Goal: Transaction & Acquisition: Book appointment/travel/reservation

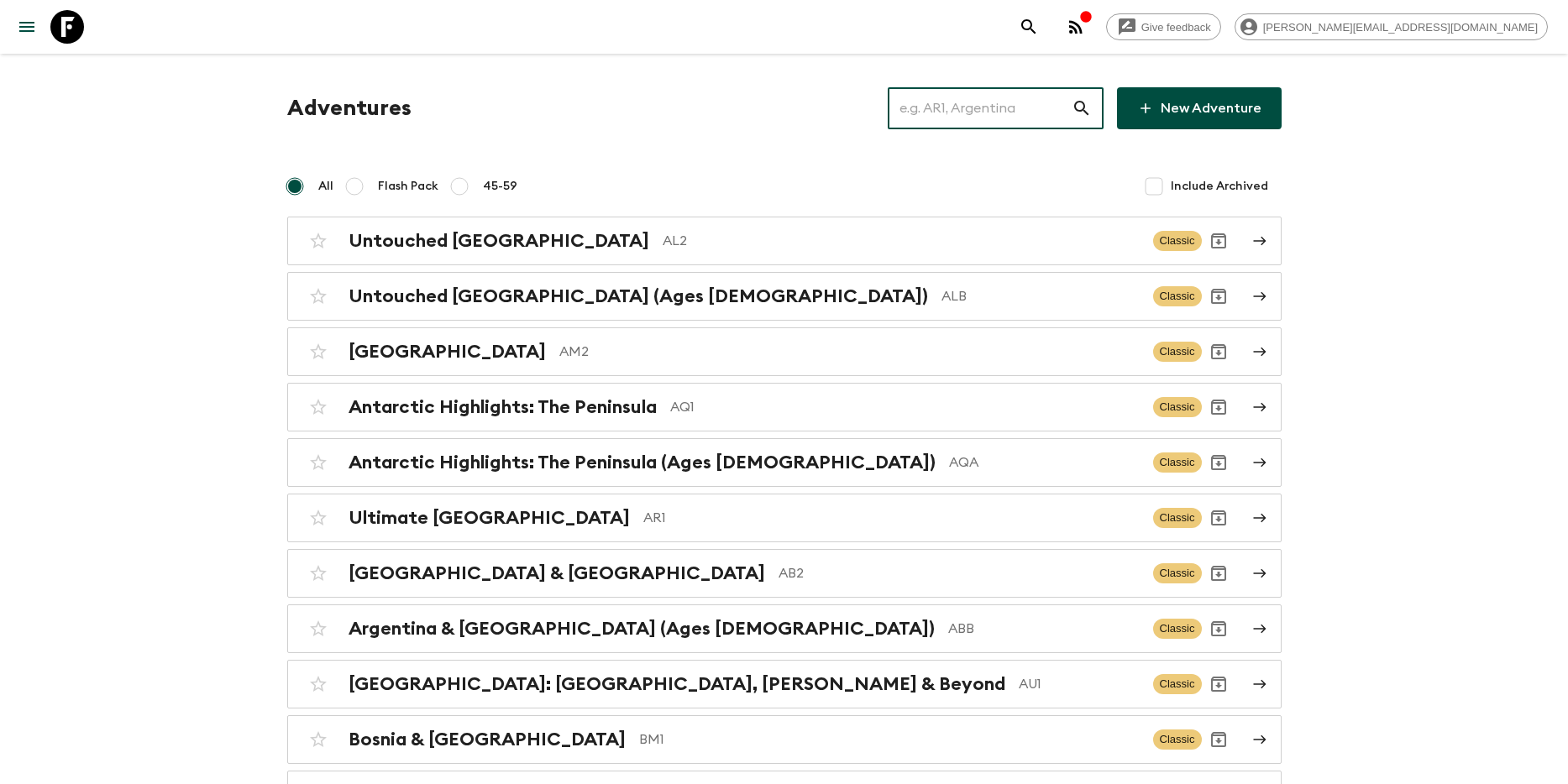
click at [1023, 113] on input "text" at bounding box center [979, 108] width 184 height 47
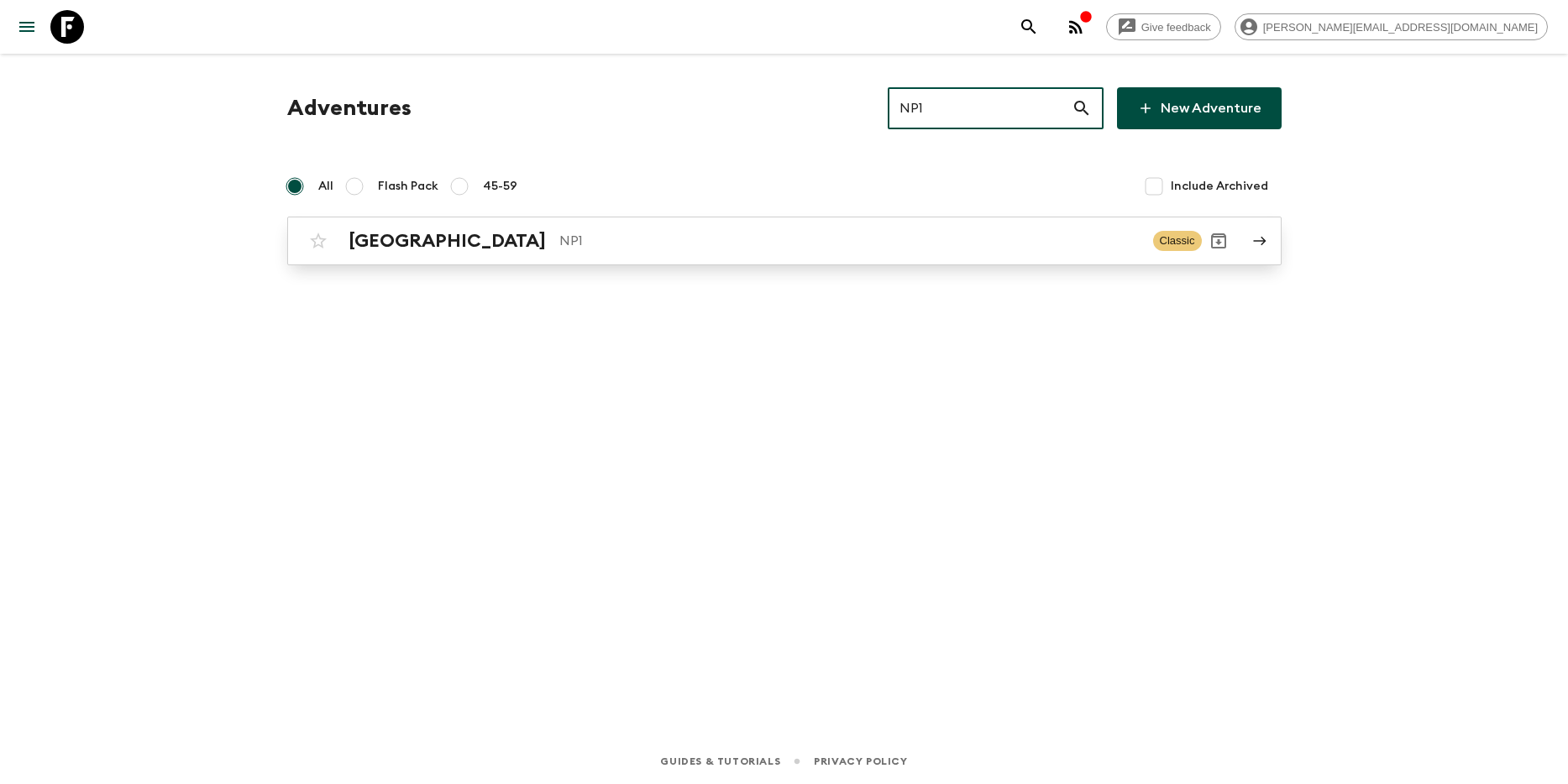
type input "NP1"
click at [865, 227] on div "Nepal NP1 Classic" at bounding box center [752, 241] width 900 height 33
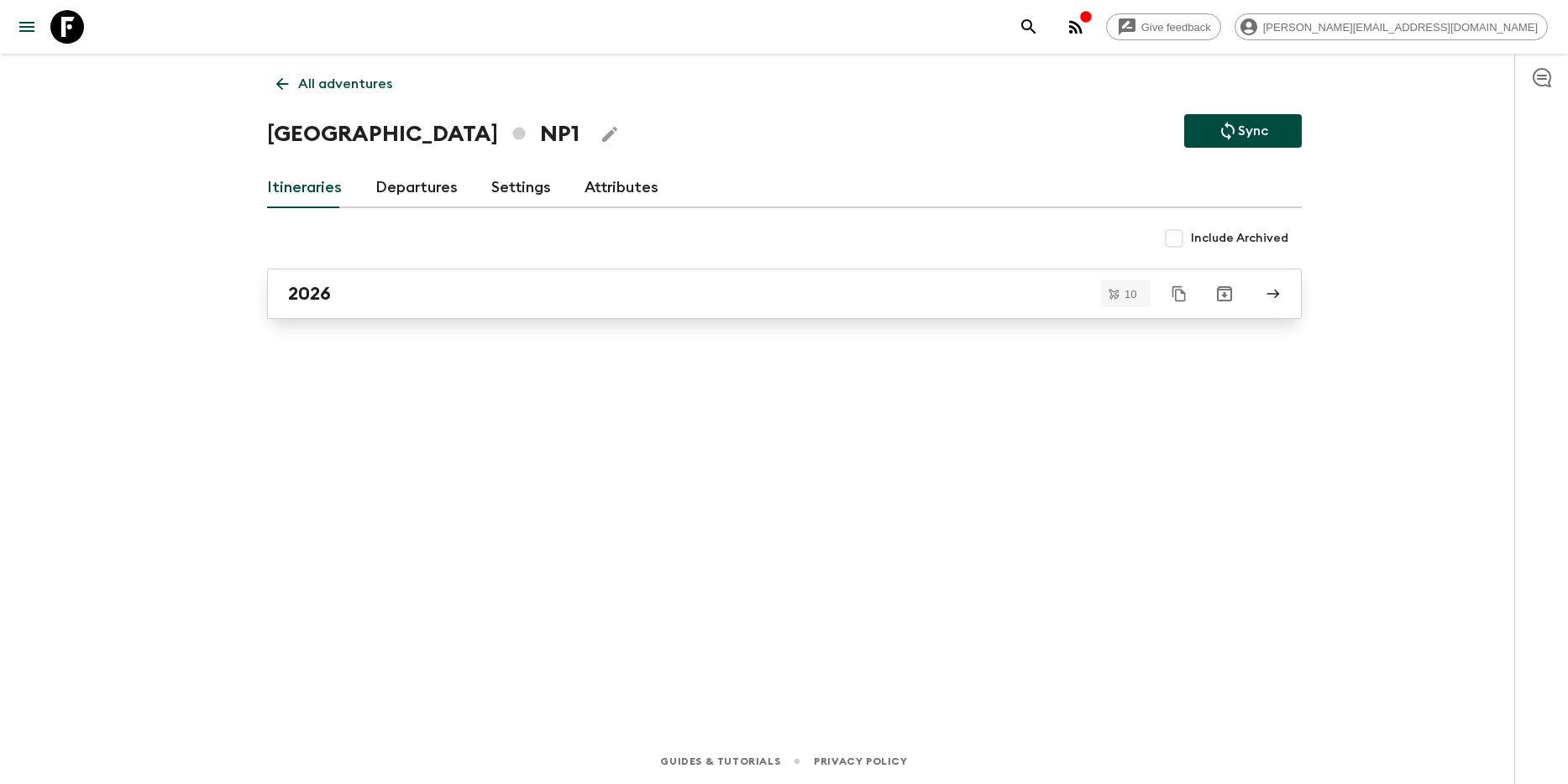
click at [393, 300] on div "2026" at bounding box center [769, 293] width 961 height 22
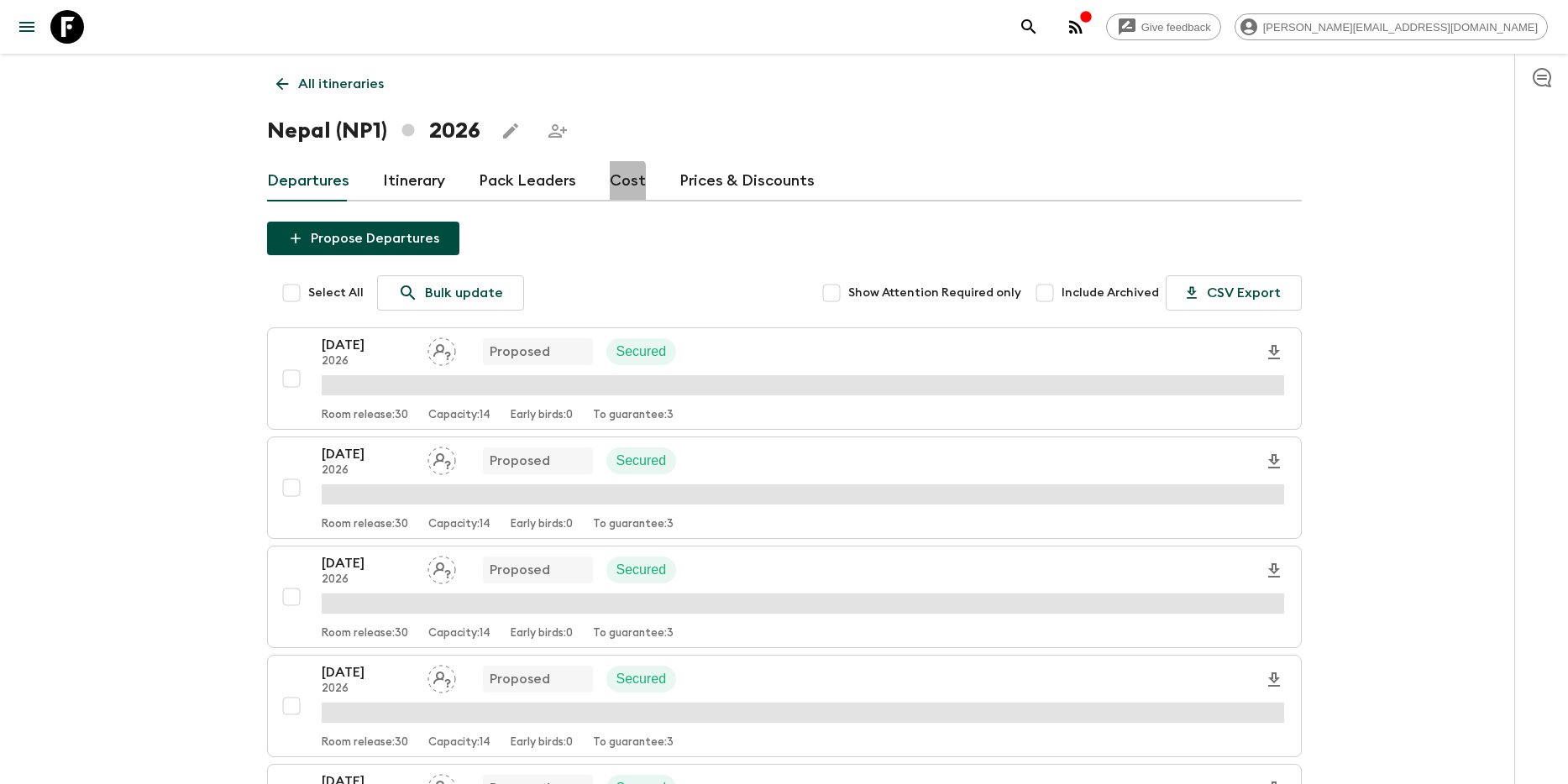
click at [610, 183] on link "Cost" at bounding box center [628, 181] width 36 height 40
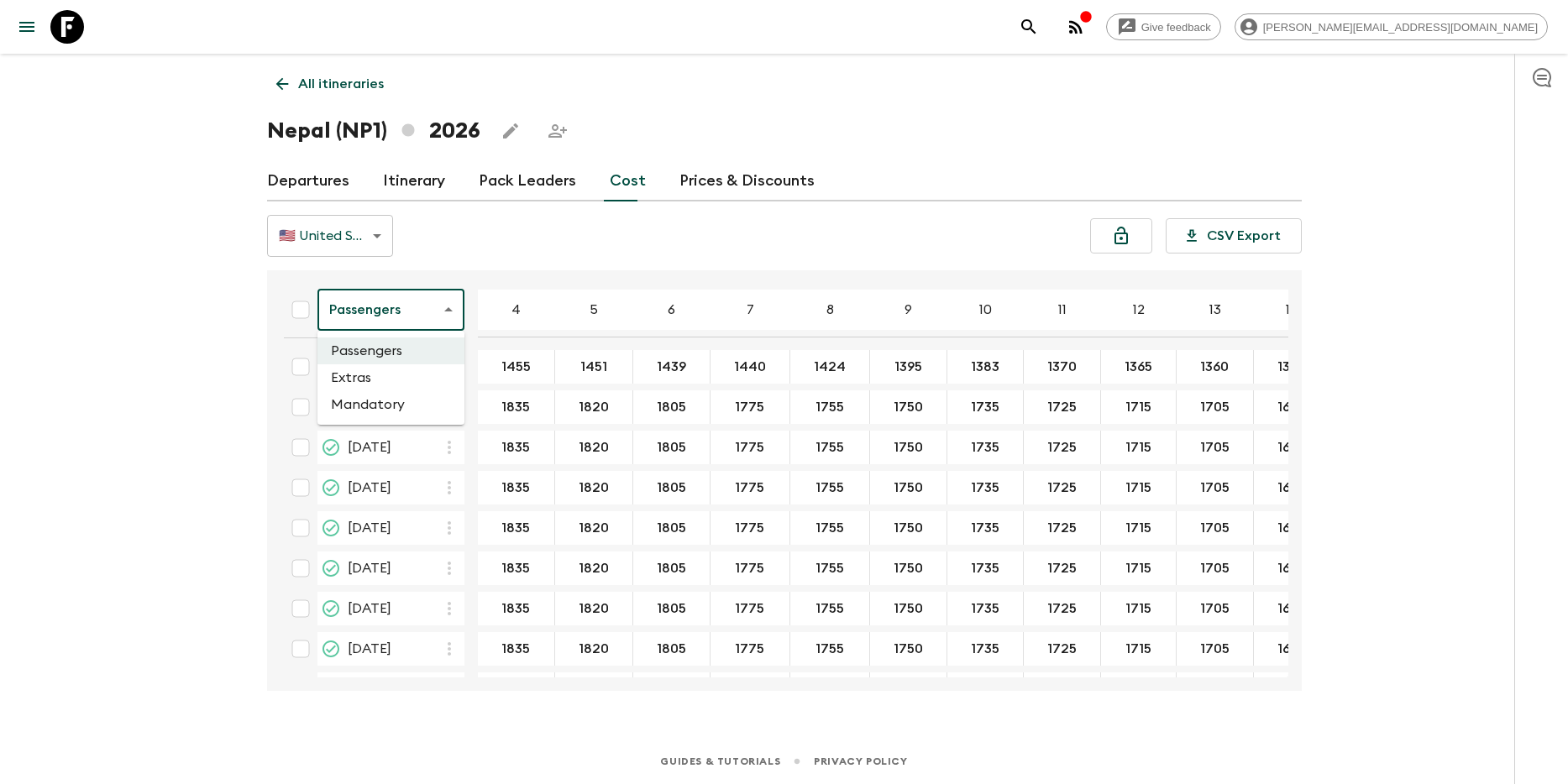
click at [421, 301] on body "Give feedback [EMAIL_ADDRESS][DOMAIN_NAME] All itineraries [GEOGRAPHIC_DATA] (N…" at bounding box center [784, 392] width 1568 height 784
click at [402, 398] on li "Mandatory" at bounding box center [391, 405] width 147 height 27
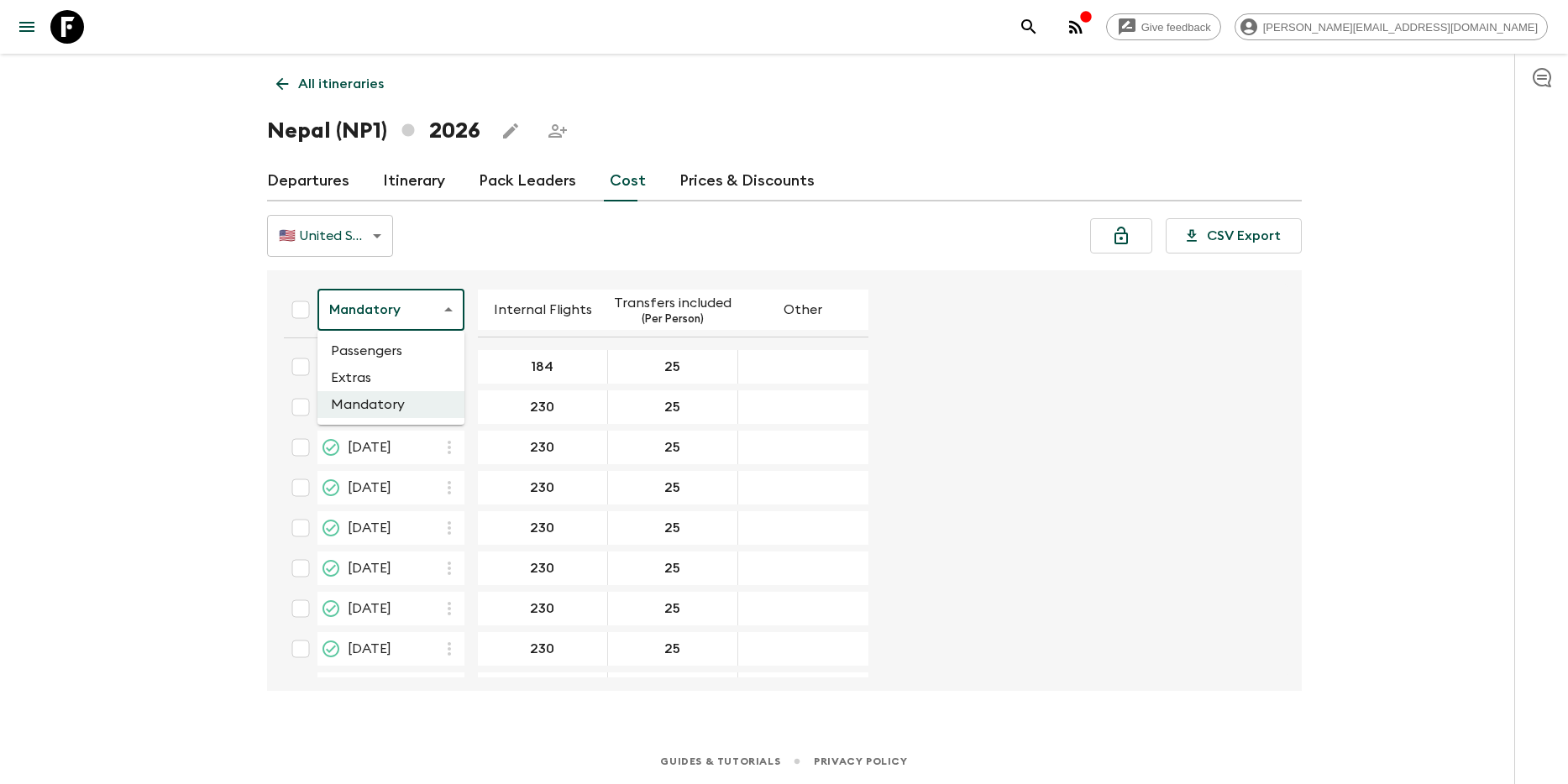
click at [405, 315] on body "Give feedback [EMAIL_ADDRESS][DOMAIN_NAME] All itineraries [GEOGRAPHIC_DATA] (N…" at bounding box center [784, 392] width 1568 height 784
click at [394, 370] on li "Extras" at bounding box center [391, 378] width 147 height 27
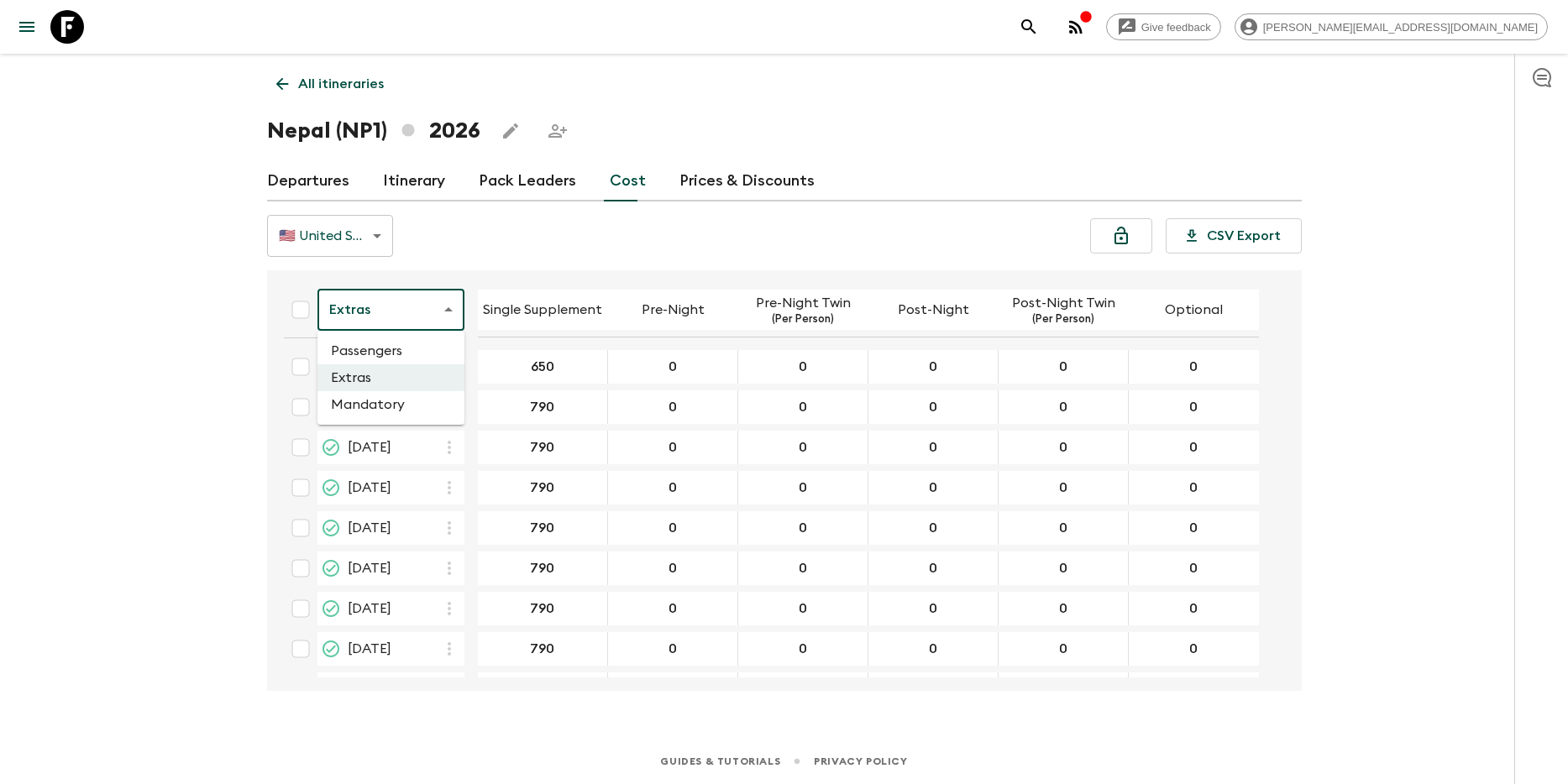
click at [419, 299] on body "Give feedback [PERSON_NAME][EMAIL_ADDRESS][DOMAIN_NAME] All itineraries [GEOGRA…" at bounding box center [784, 392] width 1568 height 784
click at [414, 342] on li "Passengers" at bounding box center [391, 350] width 147 height 27
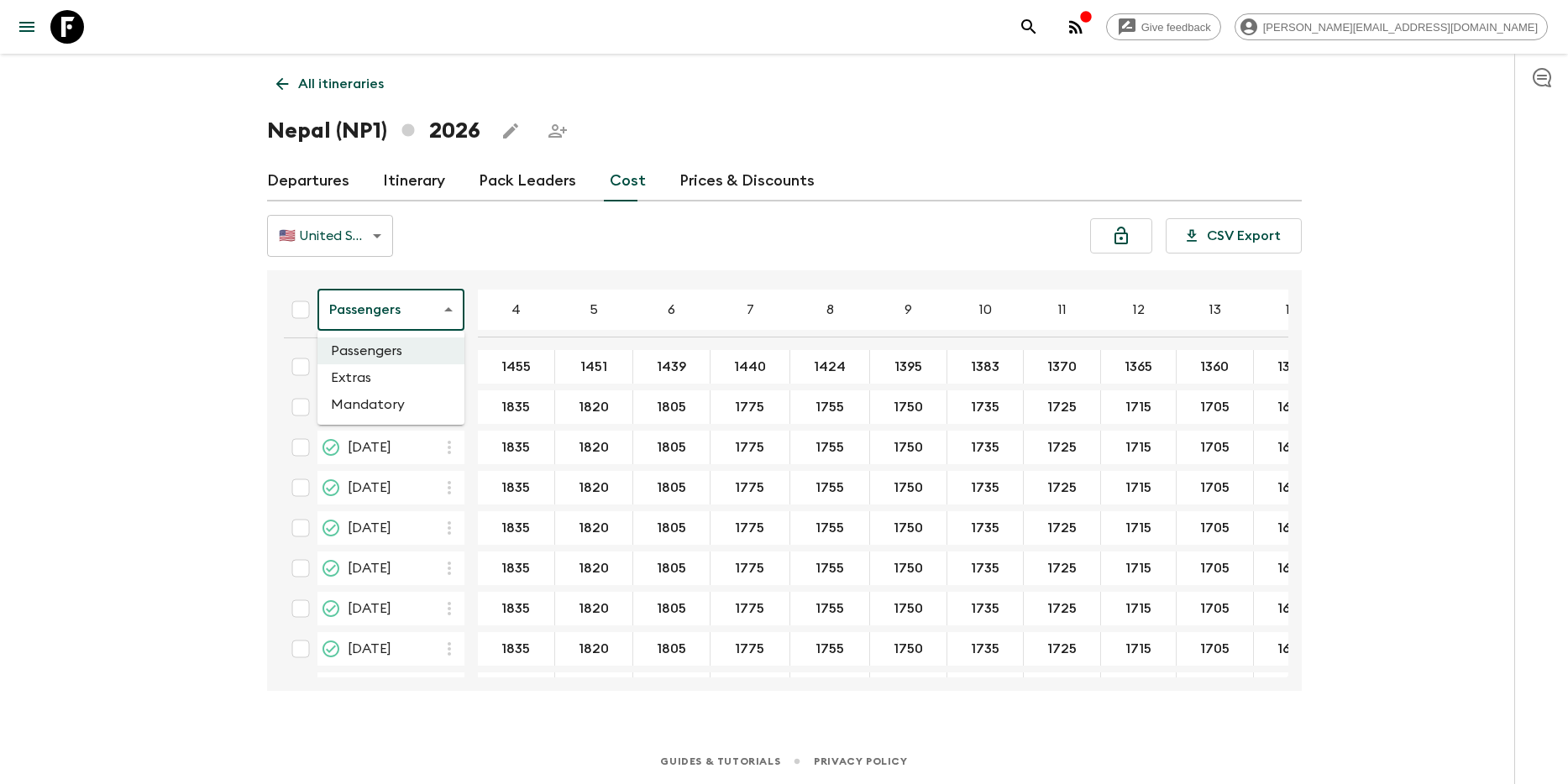
click at [407, 309] on body "Give feedback [EMAIL_ADDRESS][DOMAIN_NAME] All itineraries [GEOGRAPHIC_DATA] (N…" at bounding box center [784, 392] width 1568 height 784
click at [404, 409] on li "Mandatory" at bounding box center [391, 405] width 147 height 27
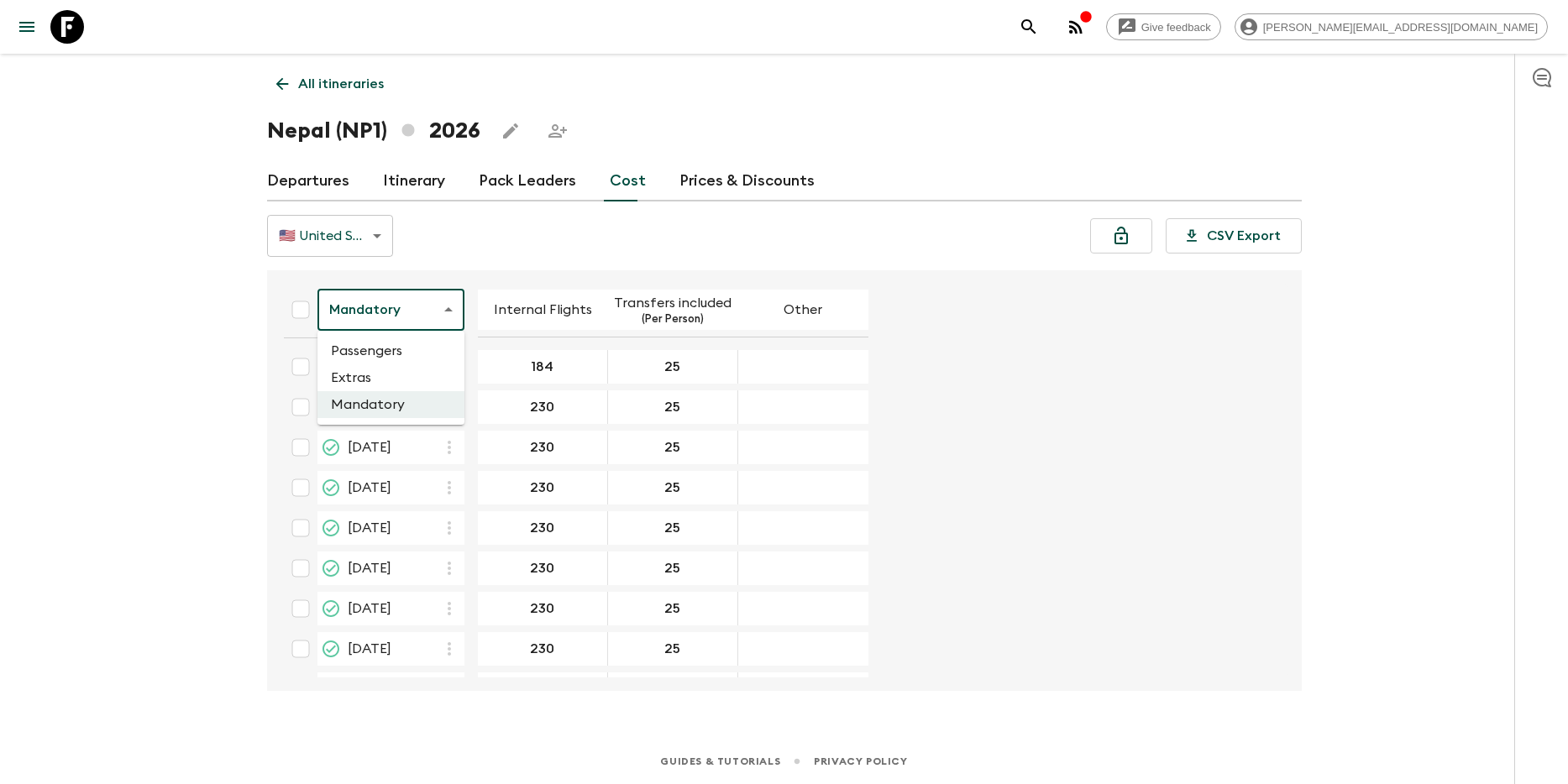
click at [439, 288] on body "Give feedback [EMAIL_ADDRESS][DOMAIN_NAME] All itineraries [GEOGRAPHIC_DATA] (N…" at bounding box center [784, 392] width 1568 height 784
click at [436, 340] on li "Passengers" at bounding box center [391, 350] width 147 height 27
